Goal: Information Seeking & Learning: Learn about a topic

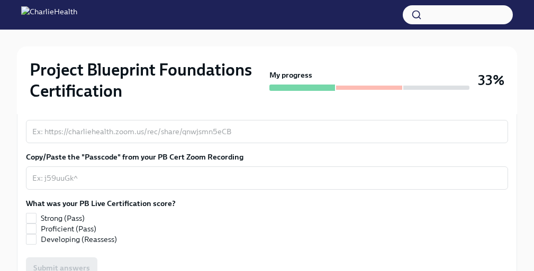
scroll to position [186, 0]
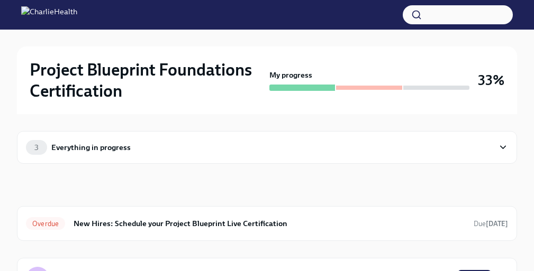
scroll to position [626, 0]
